Goal: Transaction & Acquisition: Purchase product/service

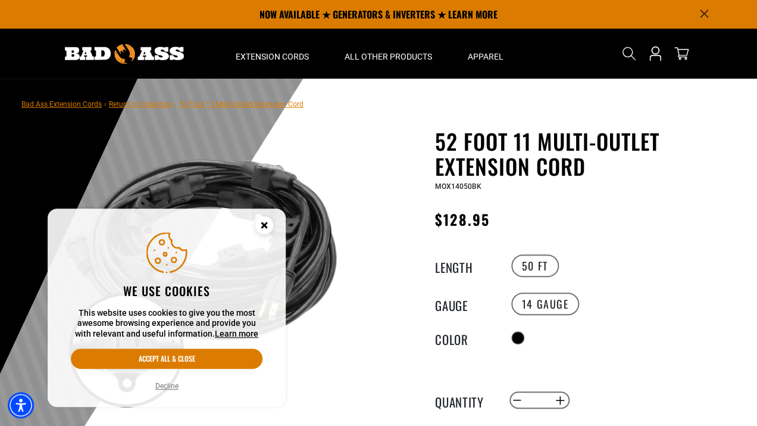
click at [265, 226] on icon "Cookie Consent" at bounding box center [264, 225] width 4 height 4
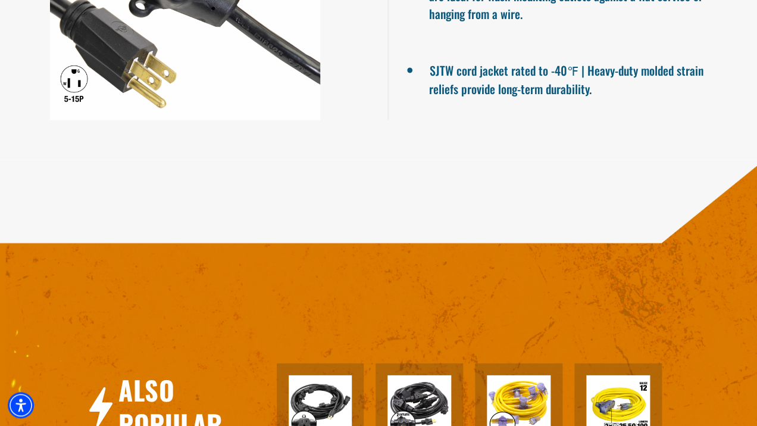
scroll to position [987, 0]
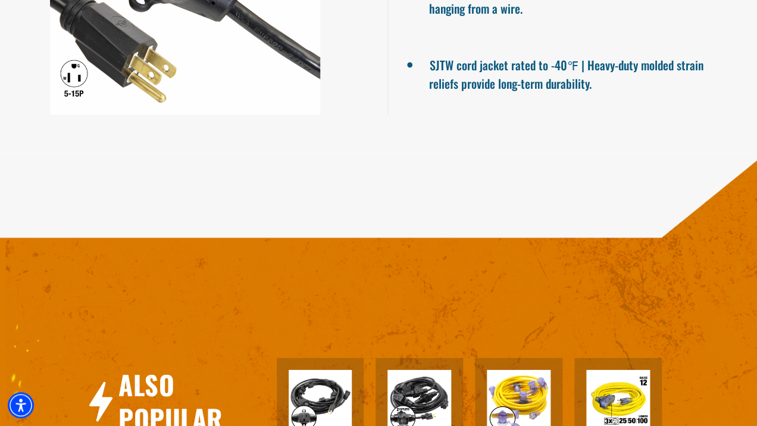
click at [329, 264] on div "Also Popular 32 Foot 7 Multi-Outlet Extension Cord View Product 30 Foot 11 Mult…" at bounding box center [381, 414] width 765 height 518
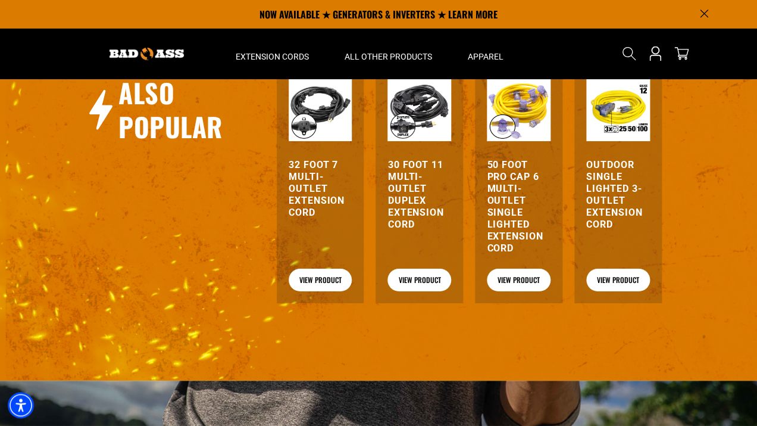
scroll to position [1251, 0]
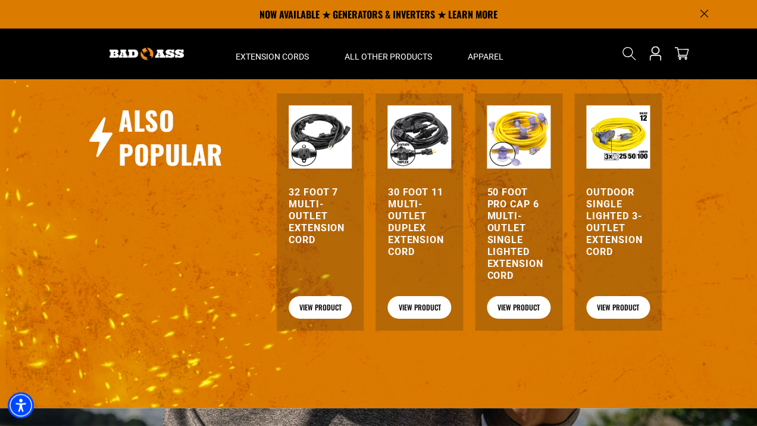
click at [154, 54] on img at bounding box center [147, 54] width 74 height 13
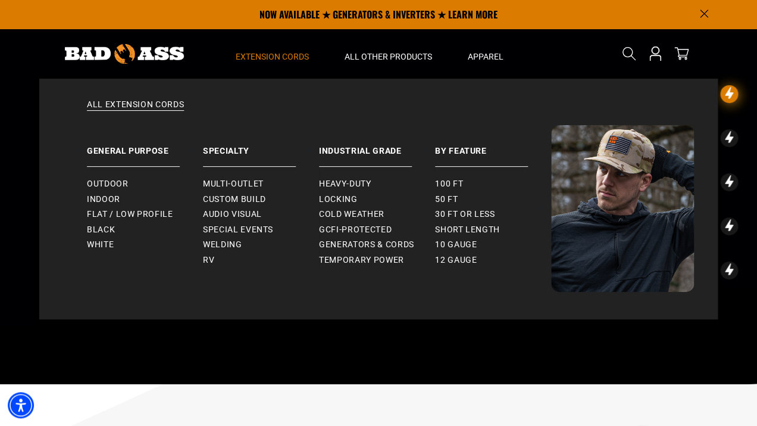
click at [267, 58] on span "Extension Cords" at bounding box center [272, 56] width 73 height 11
click at [352, 183] on span "Heavy-Duty" at bounding box center [345, 184] width 52 height 11
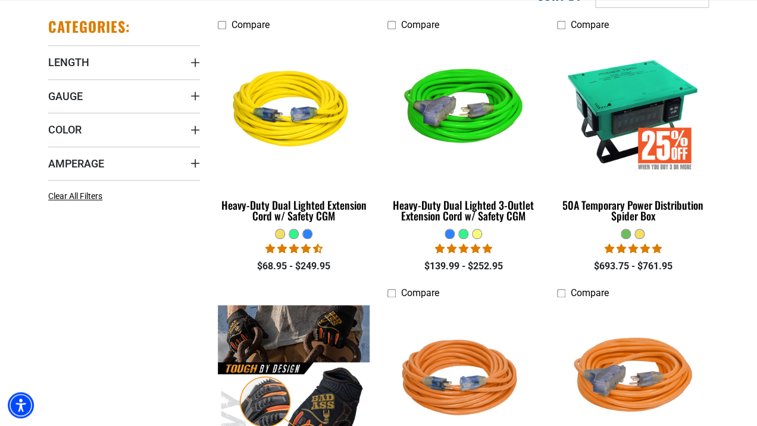
scroll to position [327, 0]
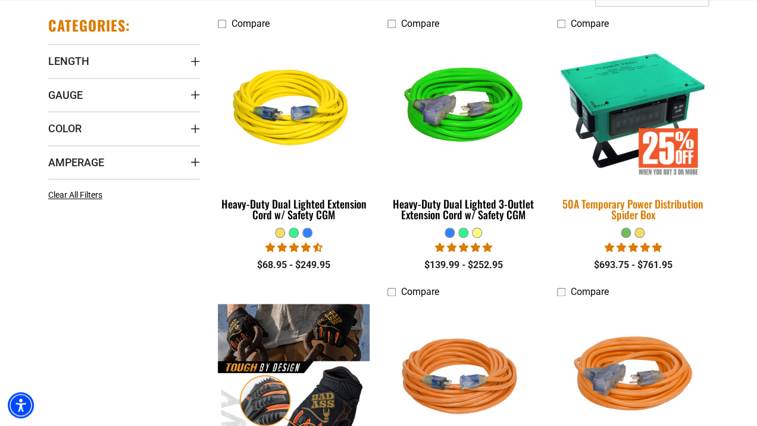
click at [626, 129] on img at bounding box center [633, 109] width 167 height 152
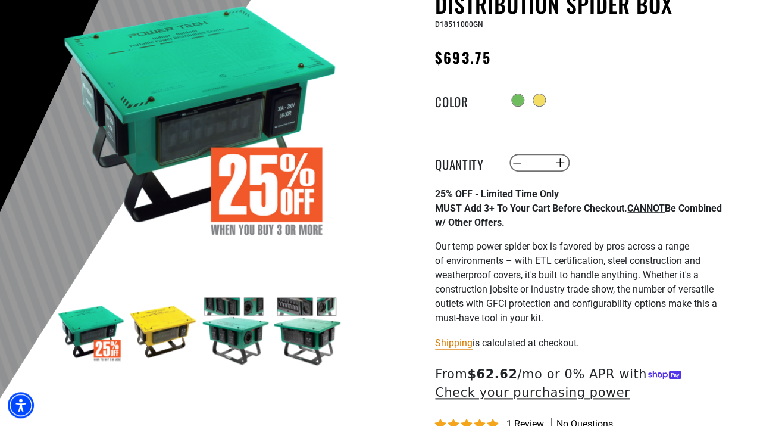
scroll to position [163, 0]
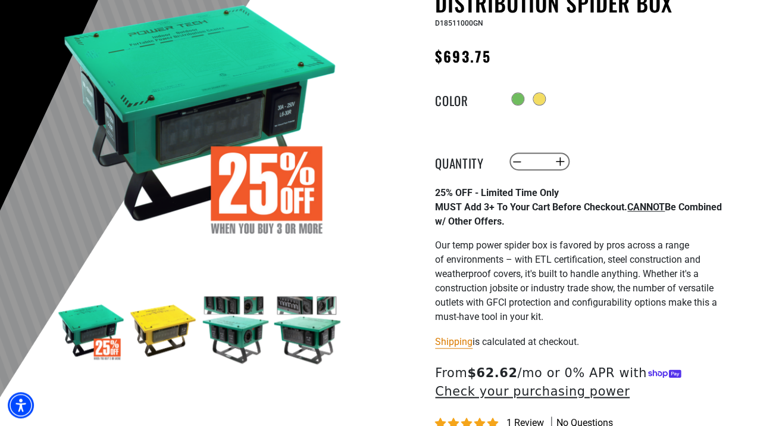
click at [246, 341] on img at bounding box center [235, 329] width 69 height 69
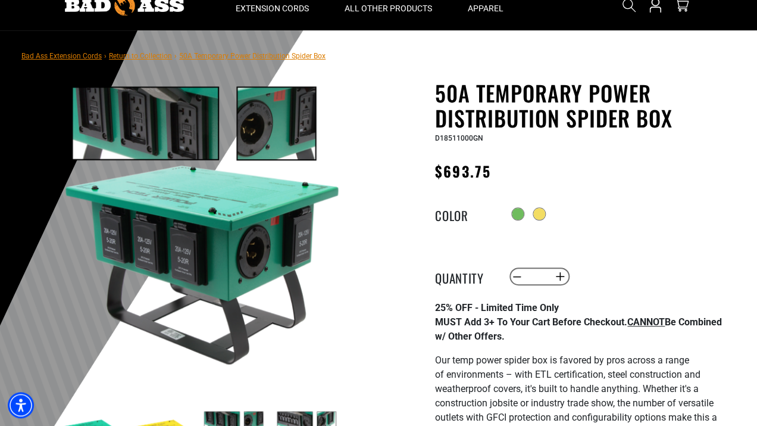
scroll to position [53, 0]
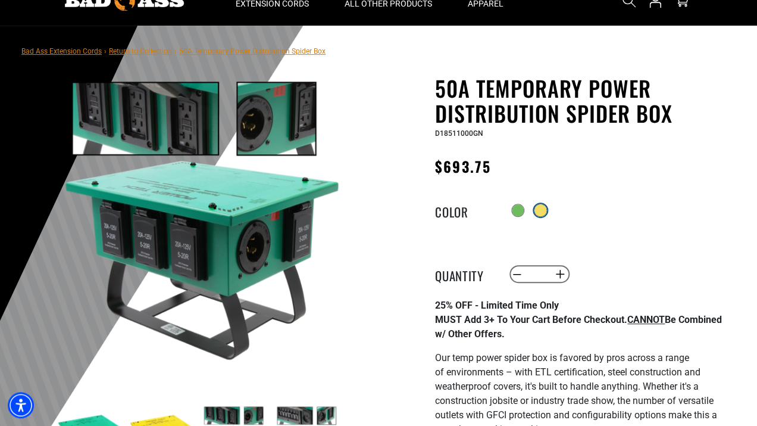
click at [542, 214] on div at bounding box center [541, 210] width 12 height 12
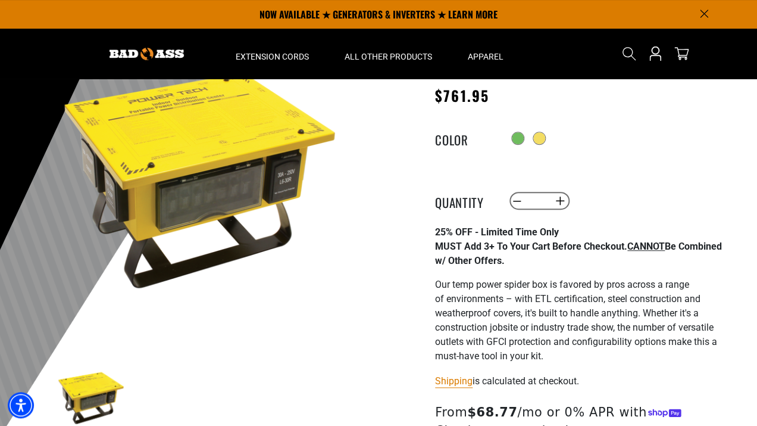
scroll to position [74, 0]
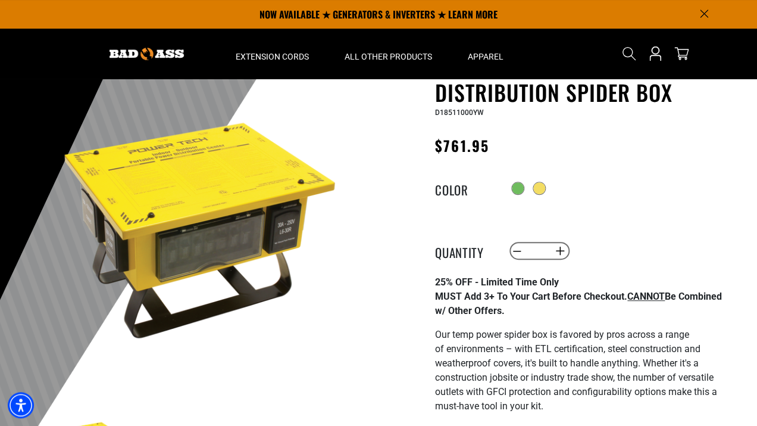
click at [220, 245] on img at bounding box center [200, 228] width 287 height 287
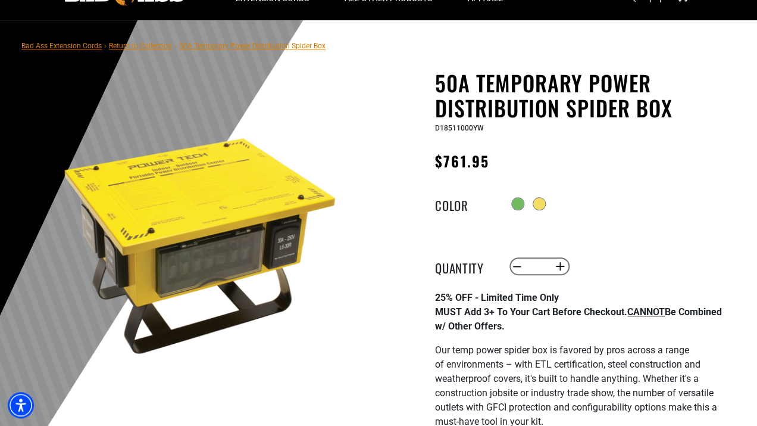
scroll to position [0, 0]
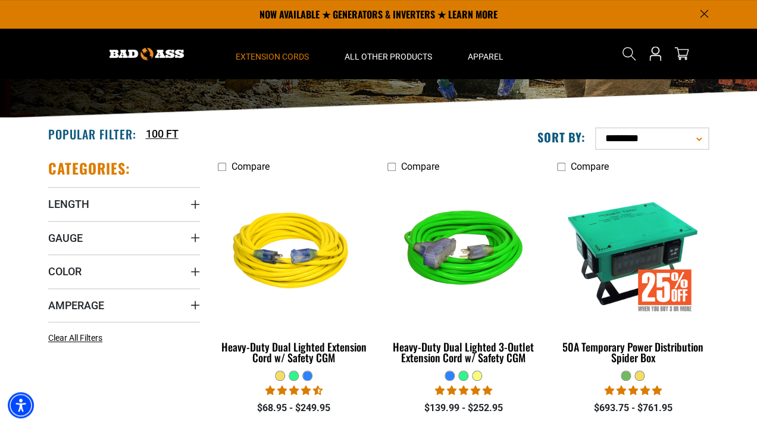
scroll to position [169, 0]
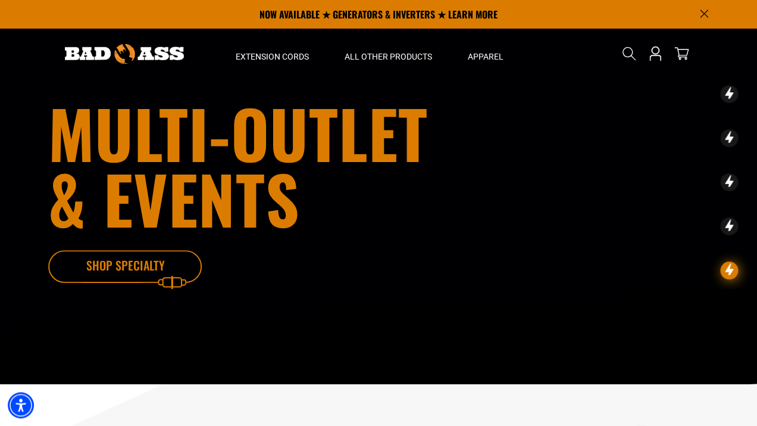
click at [133, 258] on icon at bounding box center [143, 269] width 155 height 39
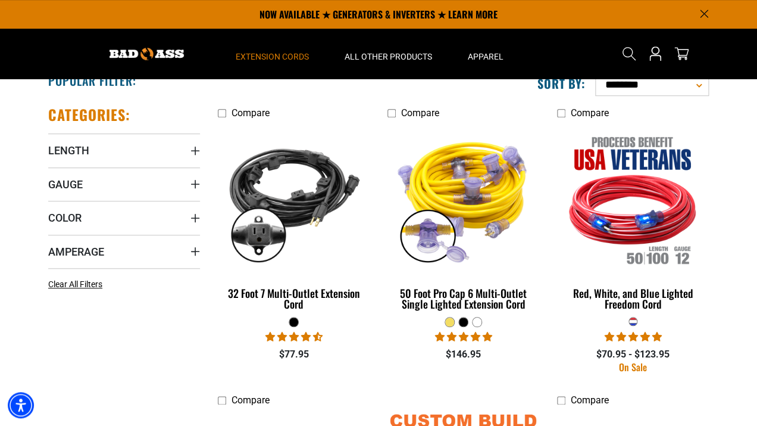
scroll to position [1, 0]
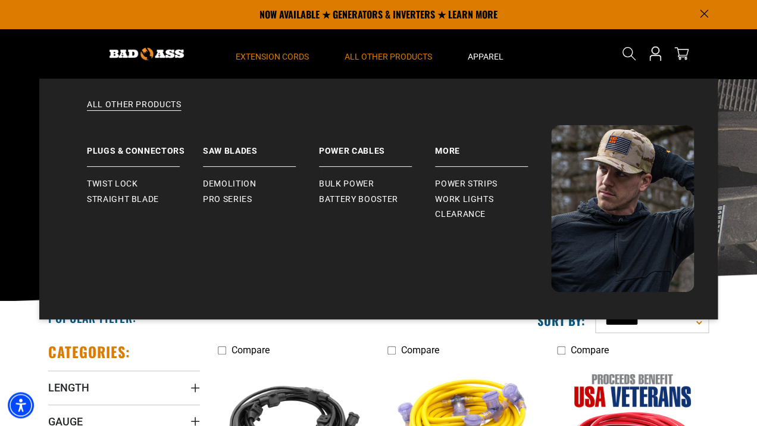
click at [372, 52] on span "All Other Products" at bounding box center [389, 56] width 88 height 11
click at [388, 61] on span "All Other Products" at bounding box center [389, 56] width 88 height 11
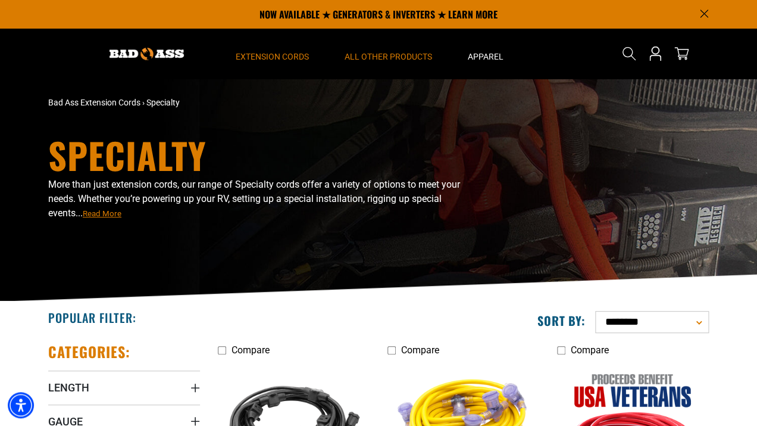
click at [388, 58] on span "All Other Products" at bounding box center [389, 56] width 88 height 11
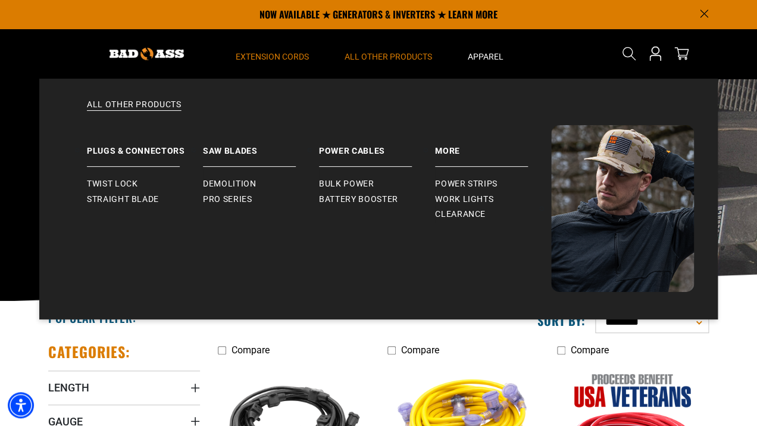
click at [388, 58] on span "All Other Products" at bounding box center [389, 56] width 88 height 11
click at [452, 186] on span "Power Strips" at bounding box center [466, 184] width 63 height 11
